Goal: Task Accomplishment & Management: Manage account settings

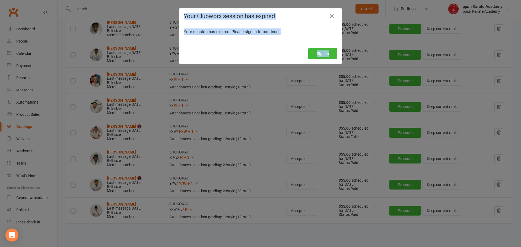
drag, startPoint x: 331, startPoint y: 15, endPoint x: 313, endPoint y: 64, distance: 51.6
click at [310, 69] on div "Your Clubworx session has expired Your session has expired. Please sign in to c…" at bounding box center [260, 123] width 521 height 247
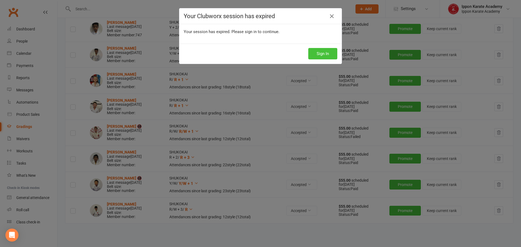
click at [320, 52] on button "Sign In" at bounding box center [322, 53] width 29 height 11
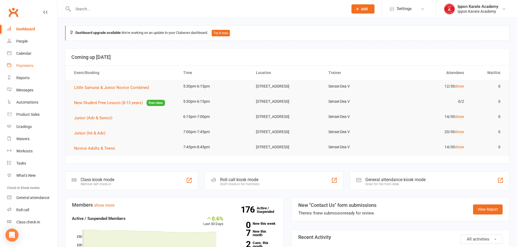
drag, startPoint x: 27, startPoint y: 63, endPoint x: 41, endPoint y: 65, distance: 13.9
click at [27, 63] on div "Payments" at bounding box center [24, 65] width 17 height 4
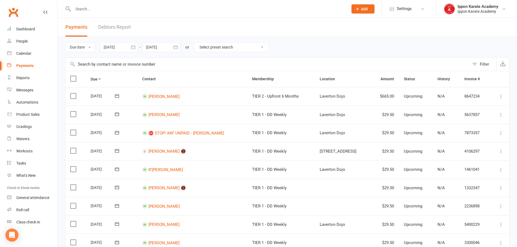
click at [197, 100] on td "[PERSON_NAME]" at bounding box center [192, 96] width 110 height 18
click at [503, 96] on icon at bounding box center [500, 96] width 5 height 5
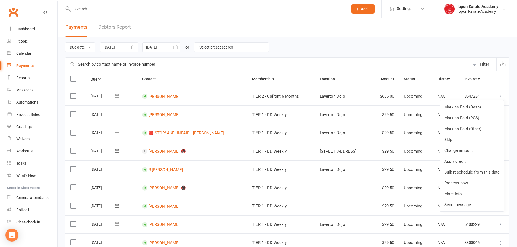
click at [214, 64] on input "text" at bounding box center [267, 64] width 404 height 13
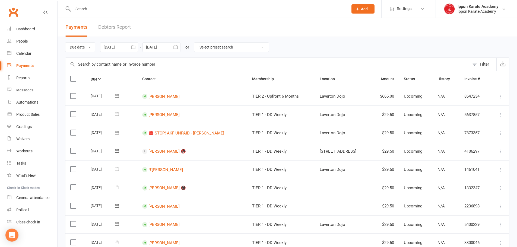
click at [243, 50] on select "Select preset search All failures All skipped payments All pending payments Suc…" at bounding box center [231, 47] width 74 height 9
select select "0"
click at [198, 43] on select "Select preset search All failures All skipped payments All pending payments Suc…" at bounding box center [231, 47] width 74 height 9
type input "[DATE]"
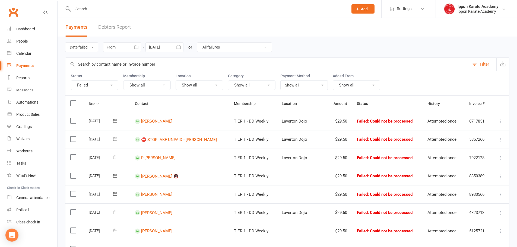
click at [173, 122] on td "[PERSON_NAME]" at bounding box center [179, 121] width 99 height 18
click at [71, 122] on label at bounding box center [73, 120] width 7 height 5
click at [71, 118] on input "checkbox" at bounding box center [72, 118] width 4 height 0
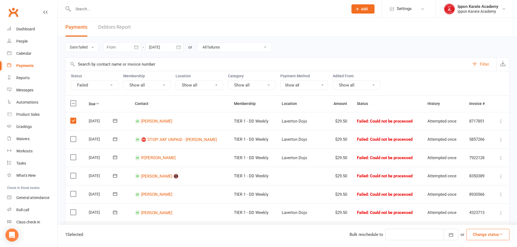
click at [72, 139] on label at bounding box center [73, 138] width 7 height 5
click at [72, 136] on input "checkbox" at bounding box center [72, 136] width 4 height 0
click at [72, 158] on label at bounding box center [73, 157] width 7 height 5
click at [72, 155] on input "checkbox" at bounding box center [72, 155] width 4 height 0
click at [74, 177] on label at bounding box center [73, 175] width 7 height 5
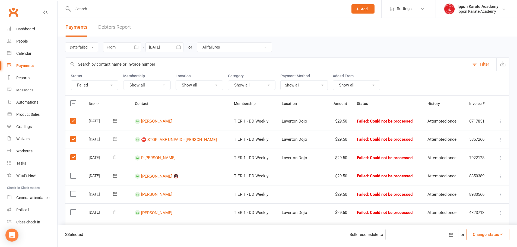
click at [74, 173] on input "checkbox" at bounding box center [72, 173] width 4 height 0
click at [76, 196] on label at bounding box center [73, 193] width 7 height 5
click at [74, 191] on input "checkbox" at bounding box center [72, 191] width 4 height 0
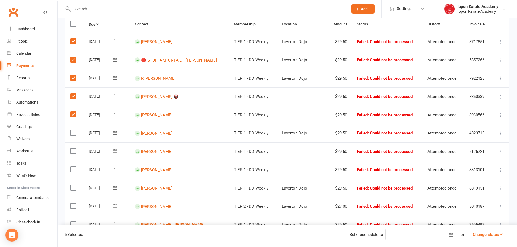
scroll to position [81, 0]
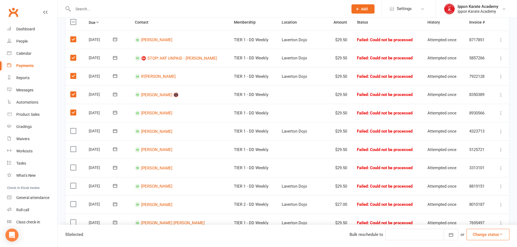
click at [72, 133] on label at bounding box center [73, 130] width 7 height 5
click at [72, 128] on input "checkbox" at bounding box center [72, 128] width 4 height 0
click at [76, 147] on label at bounding box center [73, 148] width 7 height 5
click at [74, 146] on input "checkbox" at bounding box center [72, 146] width 4 height 0
click at [73, 164] on td "Select this" at bounding box center [74, 168] width 18 height 18
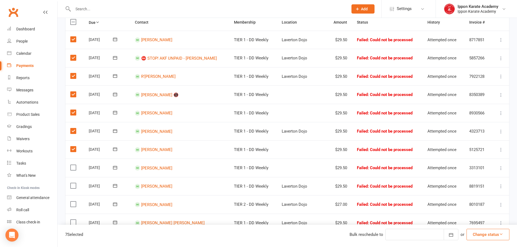
click at [74, 168] on label at bounding box center [73, 167] width 7 height 5
click at [74, 165] on input "checkbox" at bounding box center [72, 165] width 4 height 0
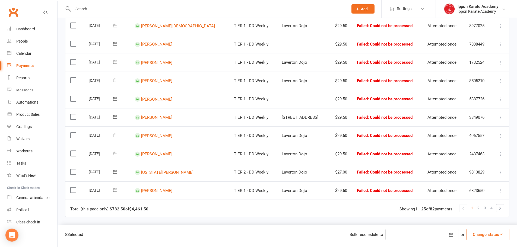
scroll to position [418, 0]
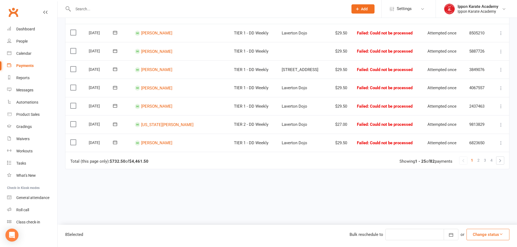
click at [74, 142] on label at bounding box center [73, 142] width 7 height 5
click at [74, 140] on input "checkbox" at bounding box center [72, 140] width 4 height 0
click at [73, 123] on label at bounding box center [73, 124] width 7 height 5
click at [73, 122] on input "checkbox" at bounding box center [72, 122] width 4 height 0
click at [73, 104] on label at bounding box center [73, 105] width 7 height 5
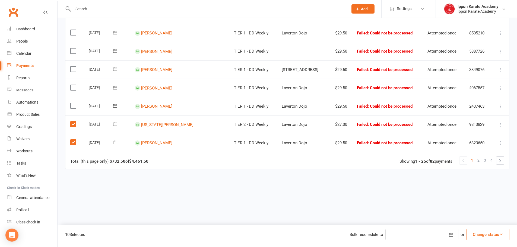
click at [73, 103] on input "checkbox" at bounding box center [72, 103] width 4 height 0
click at [72, 89] on label at bounding box center [73, 87] width 7 height 5
click at [72, 85] on input "checkbox" at bounding box center [72, 85] width 4 height 0
click at [71, 66] on td "Select this" at bounding box center [74, 69] width 18 height 18
click at [72, 69] on label at bounding box center [73, 68] width 7 height 5
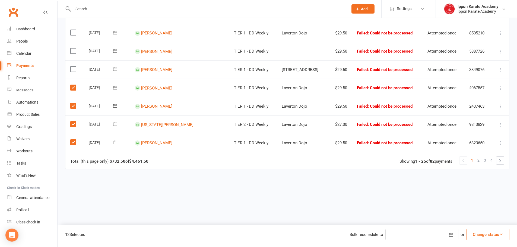
click at [72, 66] on input "checkbox" at bounding box center [72, 66] width 4 height 0
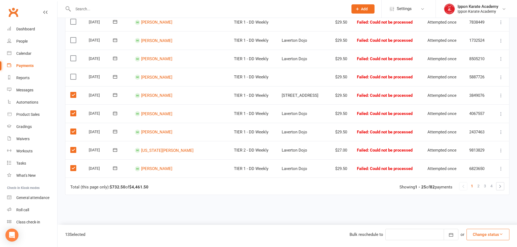
scroll to position [391, 0]
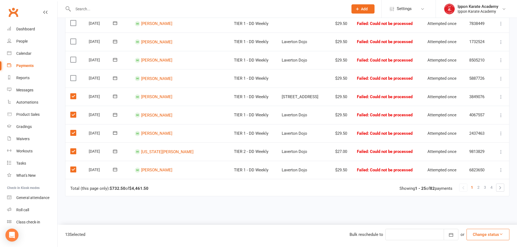
click at [73, 78] on label at bounding box center [73, 77] width 7 height 5
click at [73, 75] on input "checkbox" at bounding box center [72, 75] width 4 height 0
click at [74, 56] on td "Select this" at bounding box center [74, 60] width 18 height 18
click at [72, 60] on label at bounding box center [73, 59] width 7 height 5
click at [72, 57] on input "checkbox" at bounding box center [72, 57] width 4 height 0
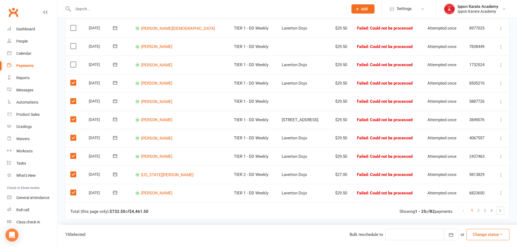
scroll to position [336, 0]
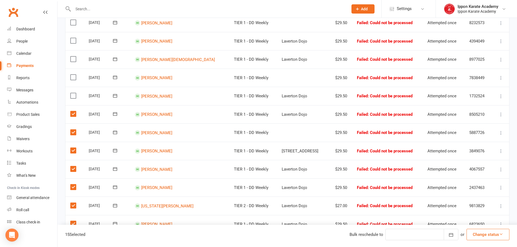
click at [74, 96] on label at bounding box center [73, 95] width 7 height 5
click at [74, 93] on input "checkbox" at bounding box center [72, 93] width 4 height 0
click at [71, 72] on td "Select this" at bounding box center [74, 78] width 18 height 18
click at [73, 77] on label at bounding box center [73, 77] width 7 height 5
click at [73, 75] on input "checkbox" at bounding box center [72, 75] width 4 height 0
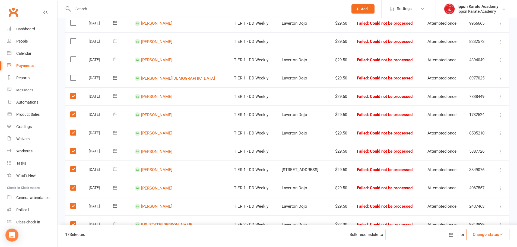
scroll to position [309, 0]
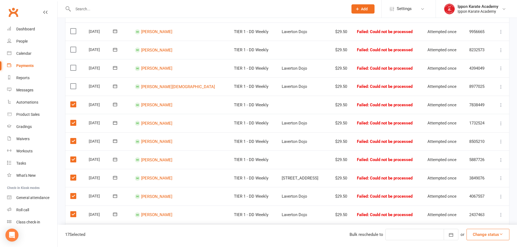
click at [73, 85] on label at bounding box center [73, 86] width 7 height 5
click at [73, 84] on input "checkbox" at bounding box center [72, 84] width 4 height 0
click at [76, 65] on label at bounding box center [73, 67] width 7 height 5
click at [74, 65] on input "checkbox" at bounding box center [72, 65] width 4 height 0
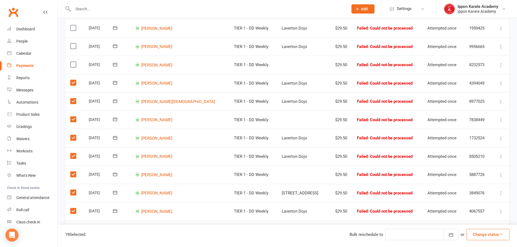
scroll to position [282, 0]
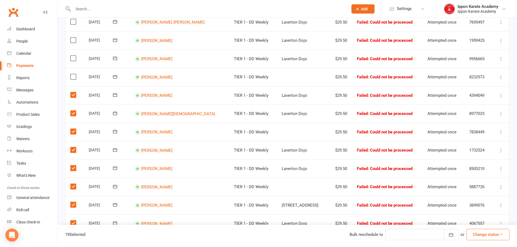
click at [72, 75] on label at bounding box center [73, 76] width 7 height 5
click at [72, 74] on input "checkbox" at bounding box center [72, 74] width 4 height 0
click at [75, 56] on label at bounding box center [73, 58] width 7 height 5
click at [74, 56] on input "checkbox" at bounding box center [72, 56] width 4 height 0
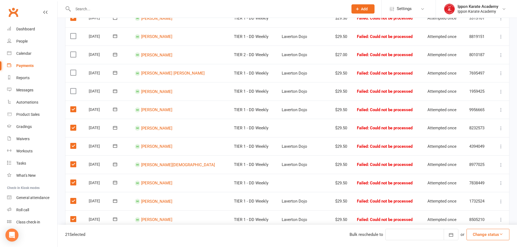
scroll to position [228, 0]
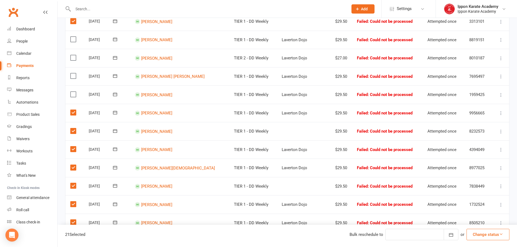
click at [73, 94] on label at bounding box center [73, 94] width 7 height 5
click at [73, 92] on input "checkbox" at bounding box center [72, 92] width 4 height 0
click at [74, 76] on label at bounding box center [73, 75] width 7 height 5
click at [74, 73] on input "checkbox" at bounding box center [72, 73] width 4 height 0
click at [71, 57] on label at bounding box center [73, 57] width 7 height 5
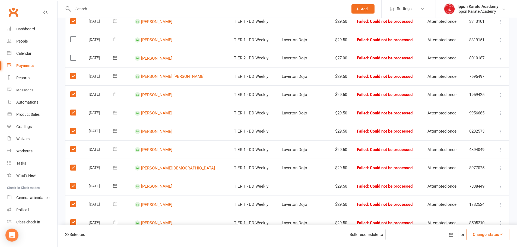
click at [71, 55] on input "checkbox" at bounding box center [72, 55] width 4 height 0
click at [73, 41] on label at bounding box center [73, 39] width 7 height 5
click at [73, 37] on input "checkbox" at bounding box center [72, 37] width 4 height 0
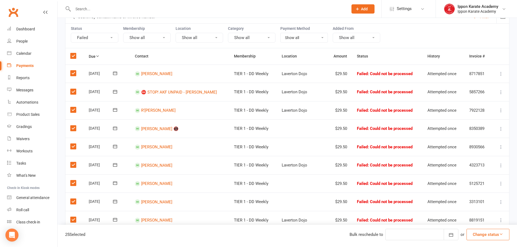
scroll to position [38, 0]
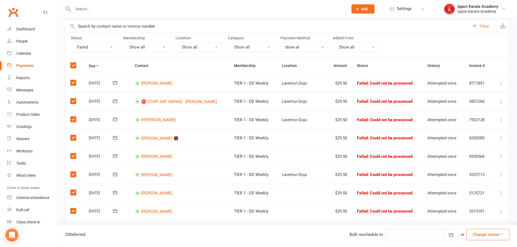
click at [492, 232] on button "Change status" at bounding box center [487, 234] width 43 height 11
click at [468, 210] on link "Paid (Other)" at bounding box center [482, 209] width 54 height 11
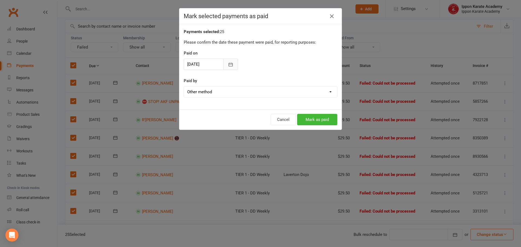
click at [229, 65] on icon "button" at bounding box center [230, 64] width 5 height 5
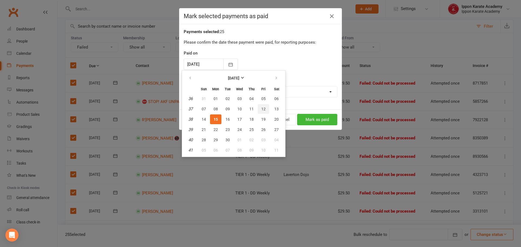
click at [263, 109] on span "12" at bounding box center [263, 109] width 4 height 4
type input "[DATE]"
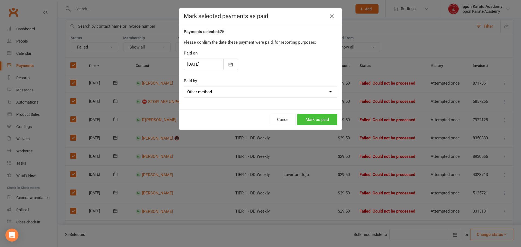
click at [324, 120] on button "Mark as paid" at bounding box center [317, 119] width 40 height 11
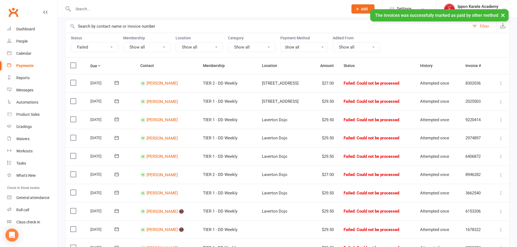
click at [73, 63] on label at bounding box center [73, 65] width 7 height 5
click at [73, 63] on input "checkbox" at bounding box center [72, 63] width 4 height 0
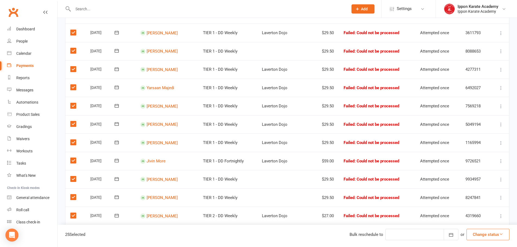
scroll to position [418, 0]
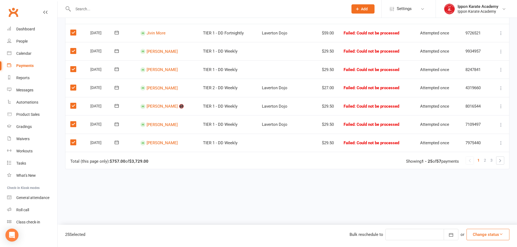
click at [508, 236] on button "Change status" at bounding box center [487, 234] width 43 height 11
click at [473, 209] on link "Paid (Other)" at bounding box center [482, 209] width 54 height 11
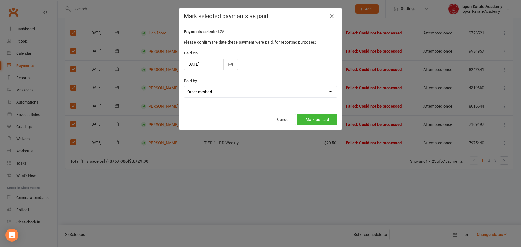
click at [206, 63] on div at bounding box center [211, 64] width 54 height 11
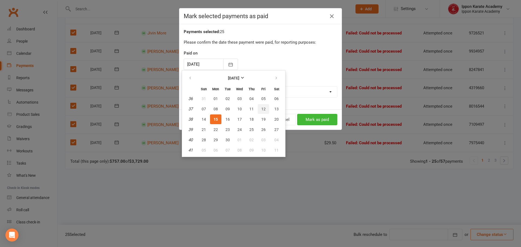
click at [265, 111] on button "12" at bounding box center [263, 109] width 11 height 10
type input "[DATE]"
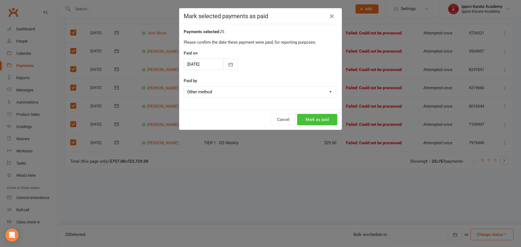
click at [317, 116] on button "Mark as paid" at bounding box center [317, 119] width 40 height 11
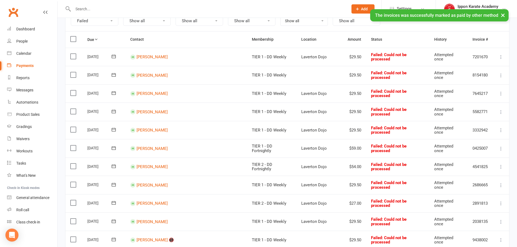
scroll to position [0, 0]
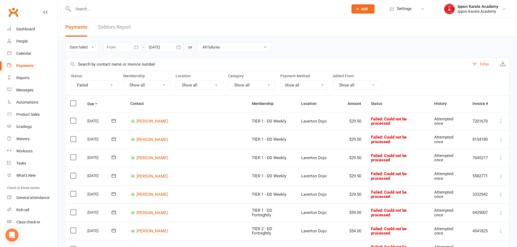
click at [73, 104] on label at bounding box center [73, 103] width 7 height 5
click at [73, 101] on input "checkbox" at bounding box center [72, 101] width 4 height 0
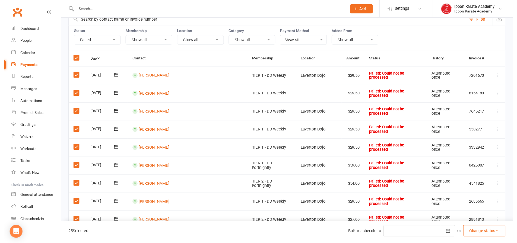
scroll to position [54, 0]
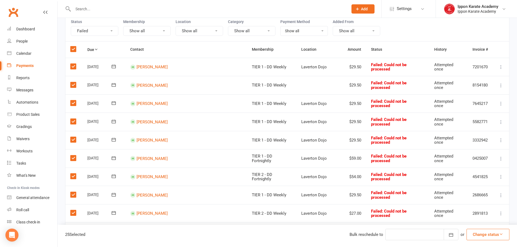
click at [71, 65] on label at bounding box center [73, 66] width 7 height 5
click at [71, 64] on input "checkbox" at bounding box center [72, 64] width 4 height 0
click at [496, 235] on button "Change status" at bounding box center [487, 234] width 43 height 11
click at [469, 210] on link "Paid (Other)" at bounding box center [482, 209] width 54 height 11
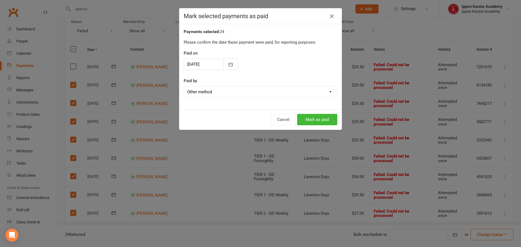
click at [221, 66] on div at bounding box center [211, 64] width 54 height 11
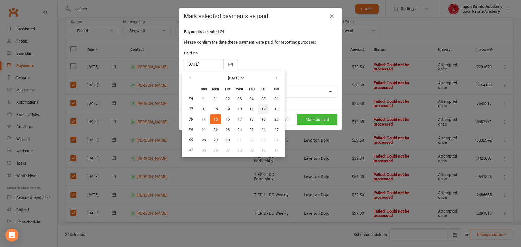
click at [265, 110] on span "12" at bounding box center [263, 109] width 4 height 4
type input "[DATE]"
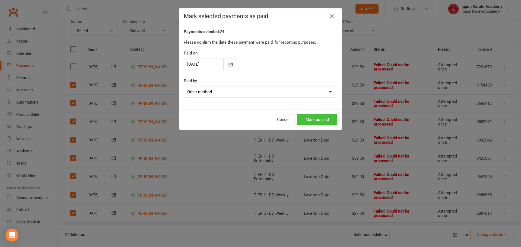
click at [322, 120] on button "Mark as paid" at bounding box center [317, 119] width 40 height 11
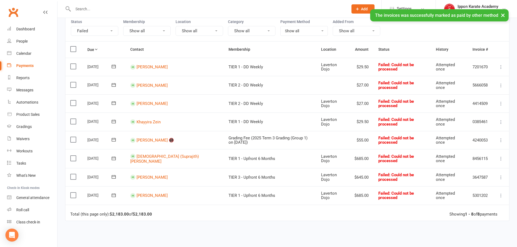
click at [73, 84] on label at bounding box center [73, 84] width 7 height 5
click at [73, 82] on input "checkbox" at bounding box center [72, 82] width 4 height 0
click at [71, 106] on label at bounding box center [73, 102] width 7 height 5
click at [71, 100] on input "checkbox" at bounding box center [72, 100] width 4 height 0
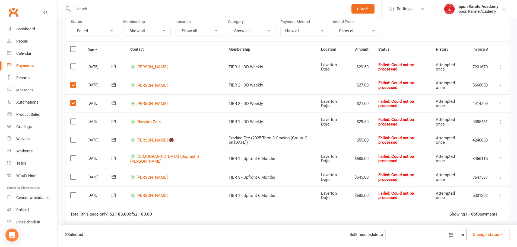
click at [72, 120] on label at bounding box center [73, 121] width 7 height 5
click at [72, 119] on input "checkbox" at bounding box center [72, 119] width 4 height 0
click at [73, 141] on label at bounding box center [73, 139] width 7 height 5
click at [73, 137] on input "checkbox" at bounding box center [72, 137] width 4 height 0
click at [72, 137] on label at bounding box center [73, 139] width 7 height 5
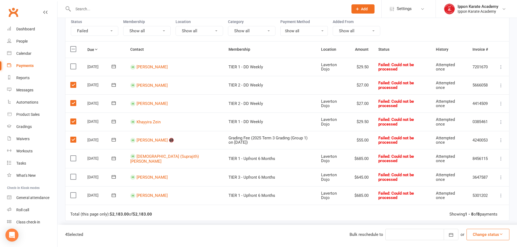
click at [72, 137] on input "checkbox" at bounding box center [72, 137] width 4 height 0
click at [484, 238] on button "Change status" at bounding box center [487, 234] width 43 height 11
click at [483, 207] on link "Paid (Other)" at bounding box center [482, 209] width 54 height 11
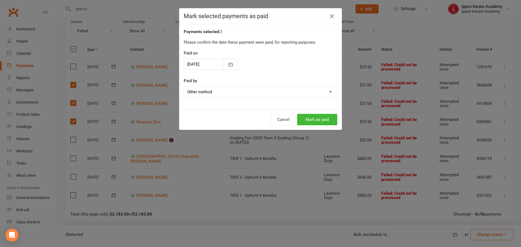
click at [212, 67] on div at bounding box center [211, 64] width 54 height 11
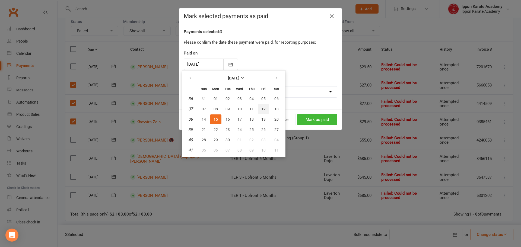
click at [261, 110] on span "12" at bounding box center [263, 109] width 4 height 4
type input "[DATE]"
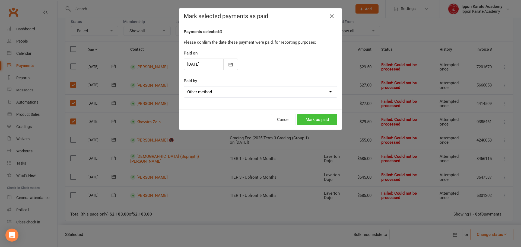
click at [316, 119] on button "Mark as paid" at bounding box center [317, 119] width 40 height 11
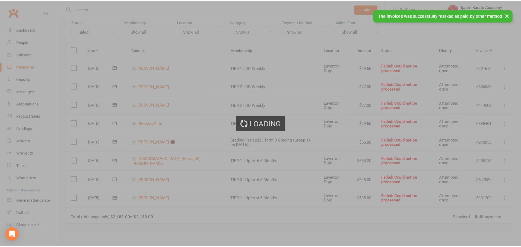
scroll to position [51, 0]
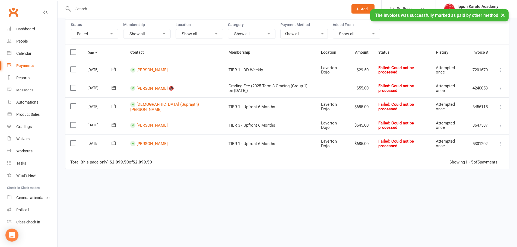
click at [210, 209] on div "Due Contact Membership Location Amount Status History Invoice # Select this [DA…" at bounding box center [287, 141] width 444 height 195
click at [286, 72] on td "TIER 1 - DD Weekly" at bounding box center [270, 70] width 92 height 18
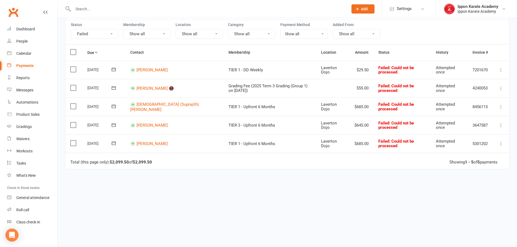
click at [205, 197] on div "Due Contact Membership Location Amount Status History Invoice # Select this [DA…" at bounding box center [287, 141] width 444 height 195
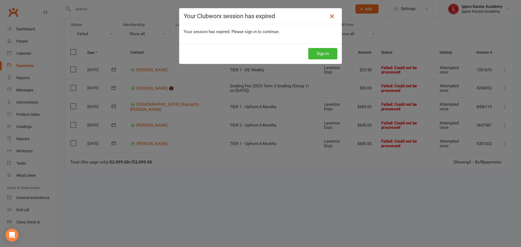
click at [329, 16] on icon at bounding box center [331, 16] width 7 height 7
